Goal: Task Accomplishment & Management: Use online tool/utility

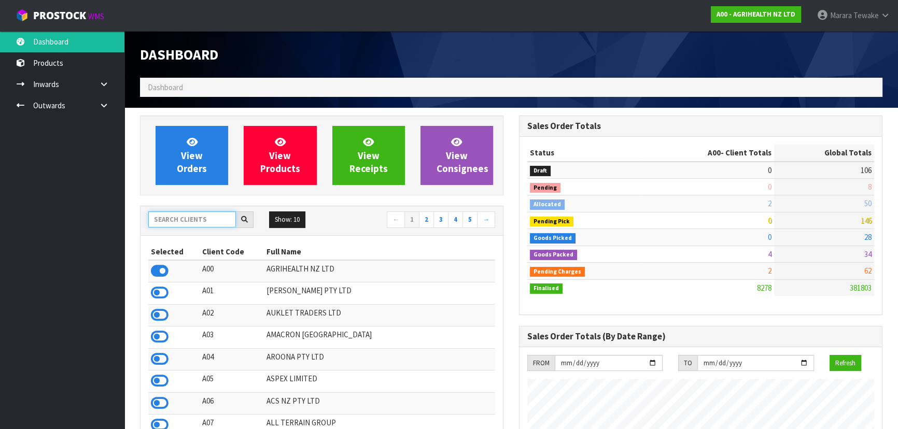
click at [215, 219] on input "text" at bounding box center [192, 219] width 88 height 16
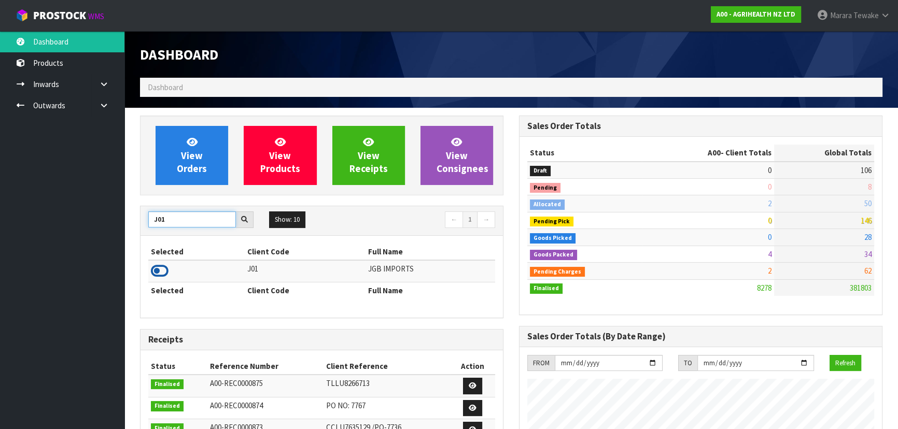
type input "J01"
drag, startPoint x: 161, startPoint y: 268, endPoint x: 158, endPoint y: 263, distance: 6.0
click at [160, 268] on icon at bounding box center [160, 271] width 18 height 16
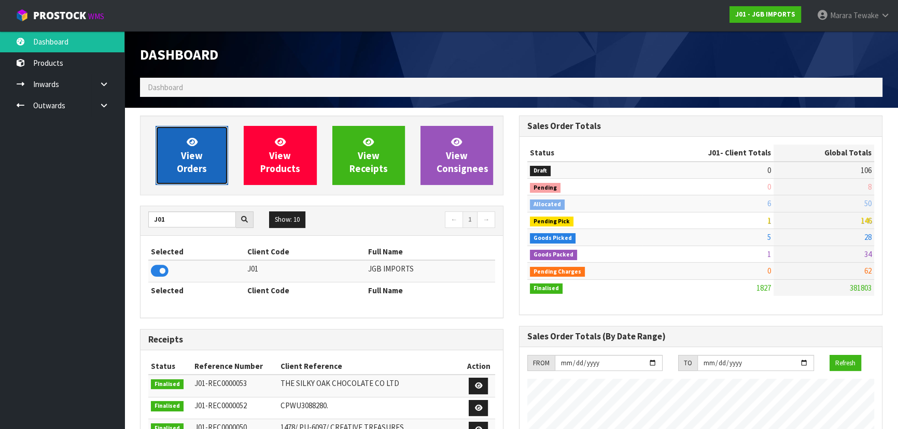
click at [199, 152] on span "View Orders" at bounding box center [192, 155] width 30 height 39
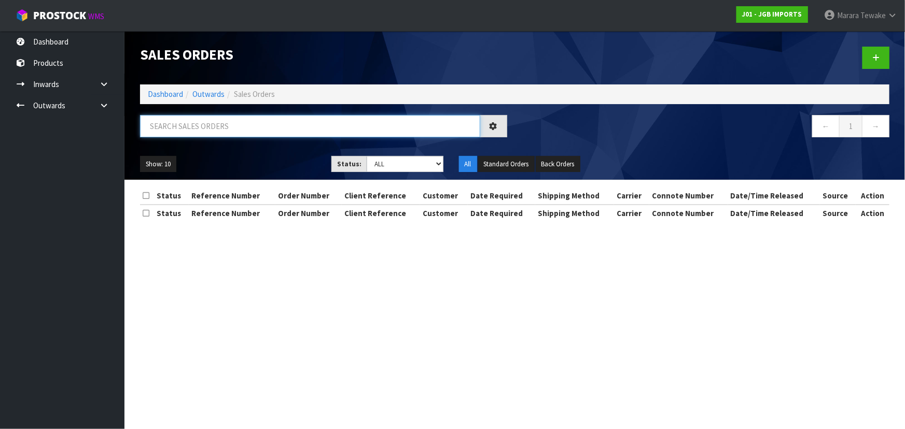
click at [218, 126] on input "text" at bounding box center [310, 126] width 340 height 22
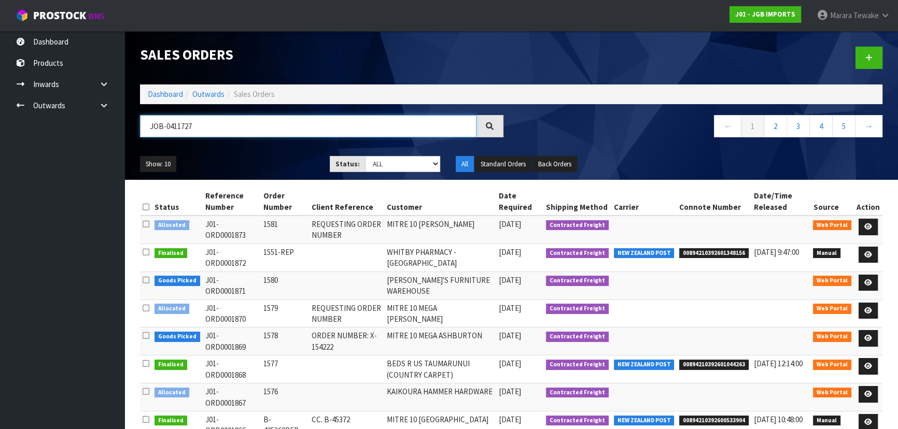
type input "JOB-0411727"
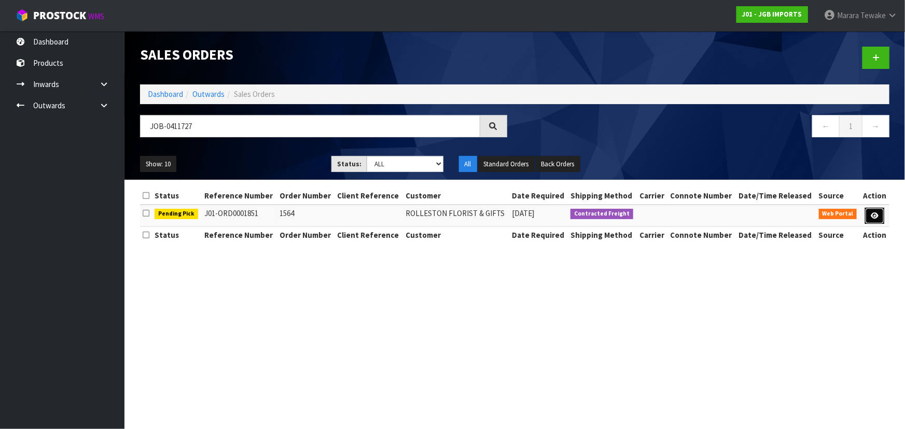
click at [873, 210] on link at bounding box center [874, 216] width 19 height 17
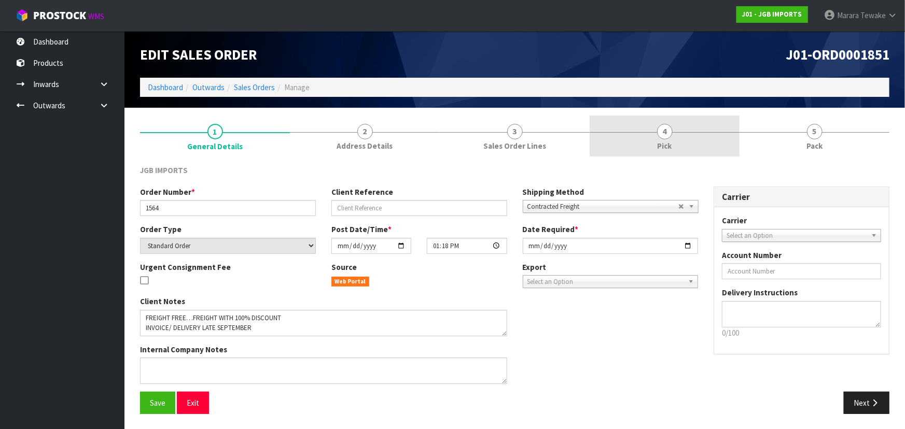
click at [673, 135] on link "4 Pick" at bounding box center [664, 136] width 150 height 41
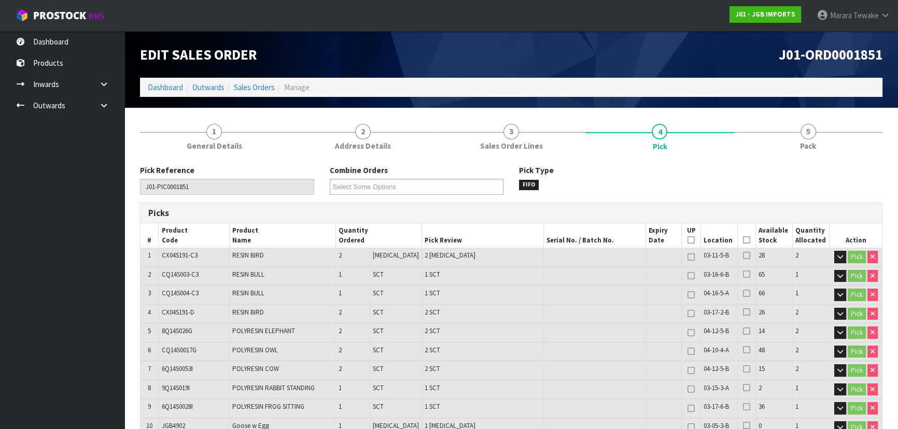
click at [743, 240] on icon at bounding box center [746, 240] width 7 height 1
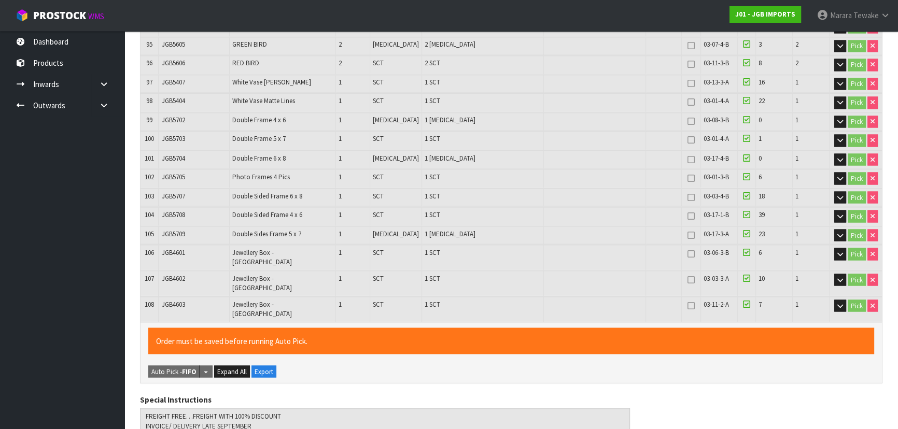
scroll to position [2591, 0]
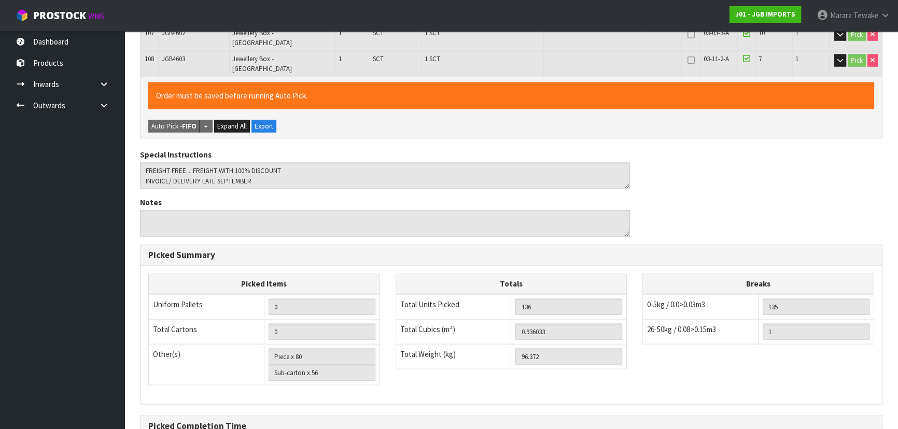
scroll to position [0, 0]
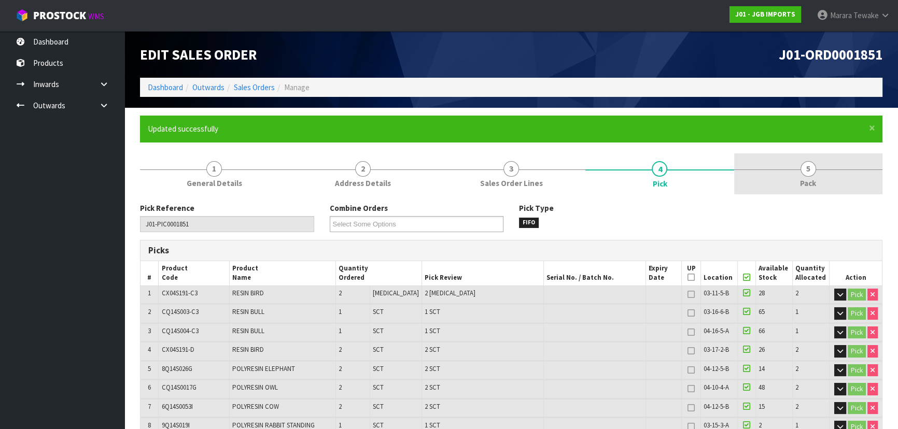
click at [813, 172] on span "5" at bounding box center [808, 169] width 16 height 16
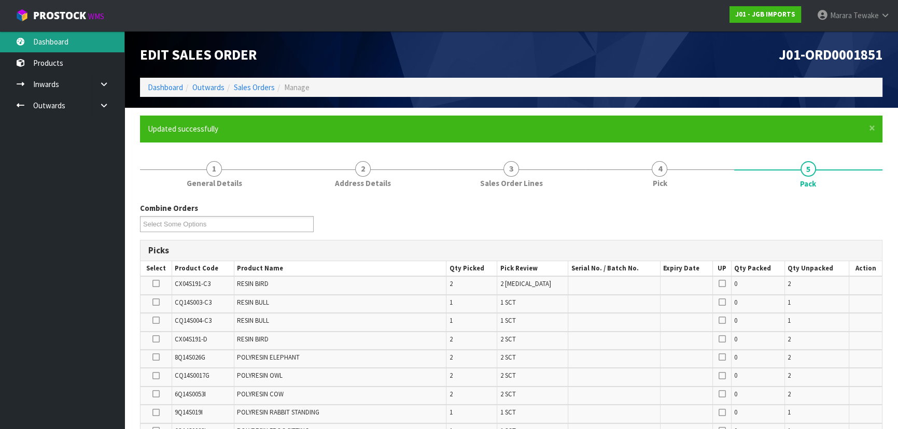
click at [61, 34] on link "Dashboard" at bounding box center [62, 41] width 124 height 21
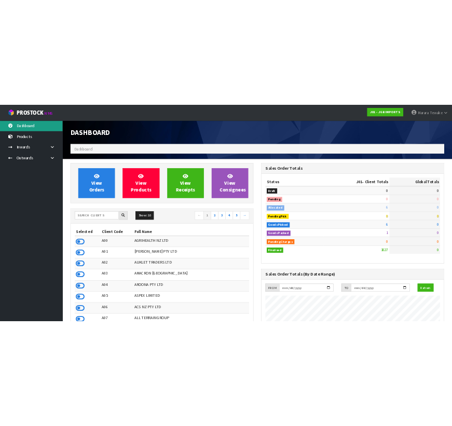
scroll to position [784, 378]
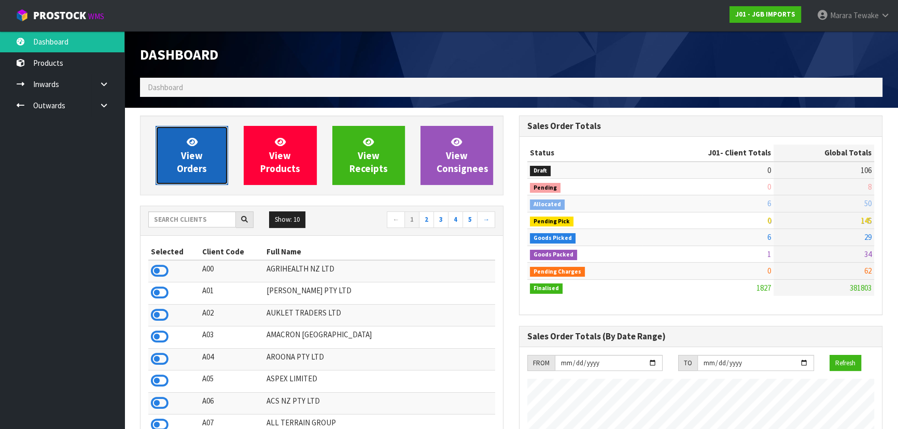
click at [192, 154] on span "View Orders" at bounding box center [192, 155] width 30 height 39
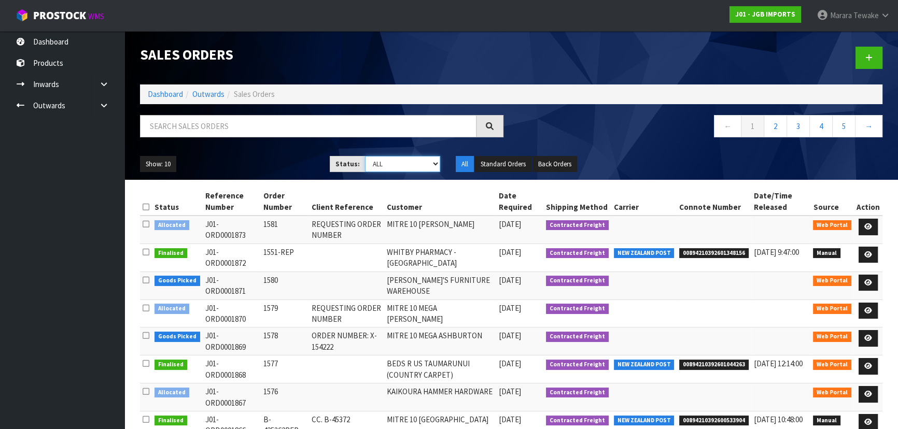
click at [435, 161] on select "Draft Pending Allocated Pending Pick Goods Picked Goods Packed Pending Charges …" at bounding box center [403, 164] width 76 height 16
select select "string:3"
click at [365, 156] on select "Draft Pending Allocated Pending Pick Goods Picked Goods Packed Pending Charges …" at bounding box center [403, 164] width 76 height 16
